Goal: Task Accomplishment & Management: Manage account settings

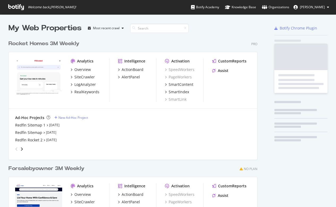
scroll to position [207, 336]
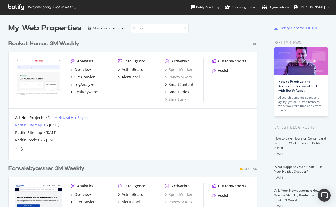
click at [30, 125] on div "Redfin Sitemap 1" at bounding box center [30, 124] width 30 height 5
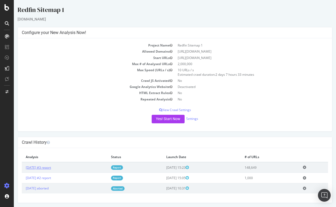
click at [51, 166] on link "[DATE] #3 report" at bounding box center [38, 167] width 25 height 5
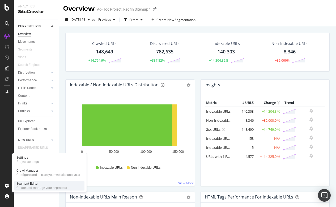
click at [32, 183] on div "Segment Editor" at bounding box center [41, 183] width 50 height 4
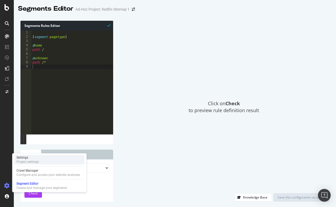
click at [31, 159] on div "Settings" at bounding box center [27, 157] width 22 height 4
